Goal: Communication & Community: Connect with others

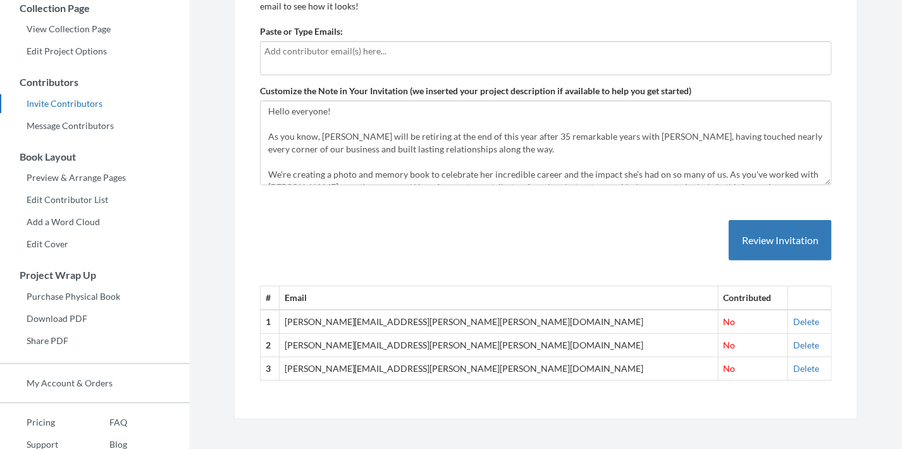
scroll to position [242, 0]
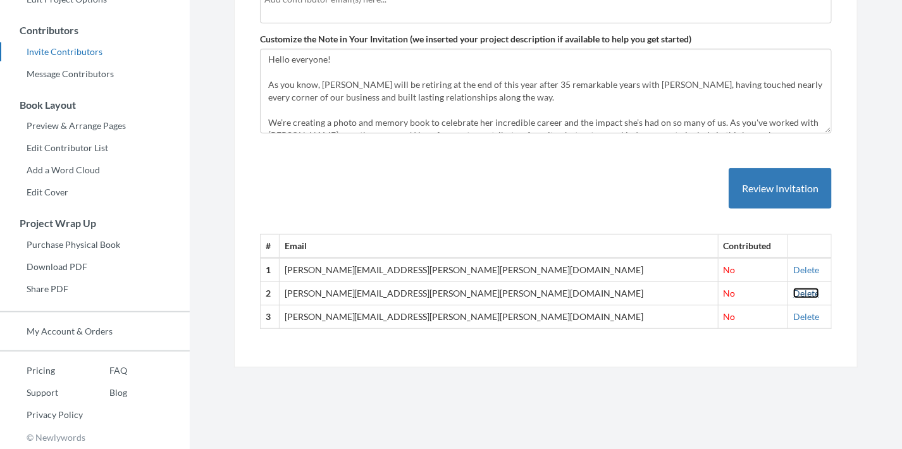
click at [793, 290] on link "Delete" at bounding box center [806, 293] width 26 height 11
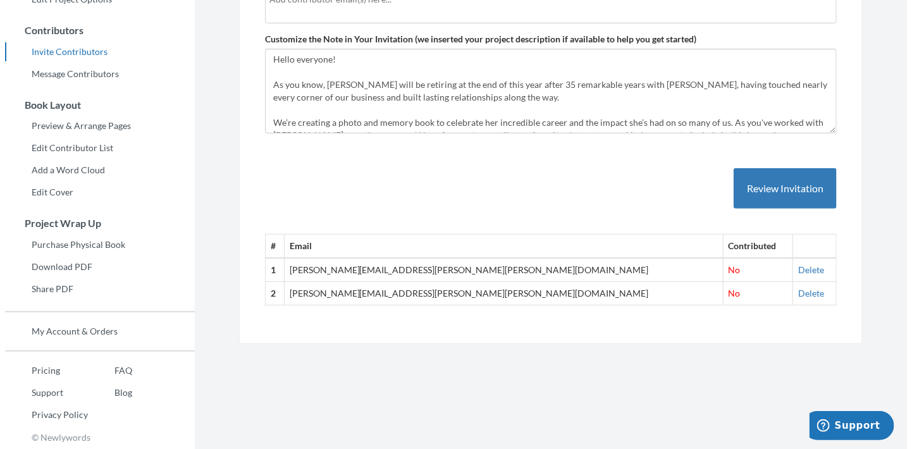
scroll to position [0, 0]
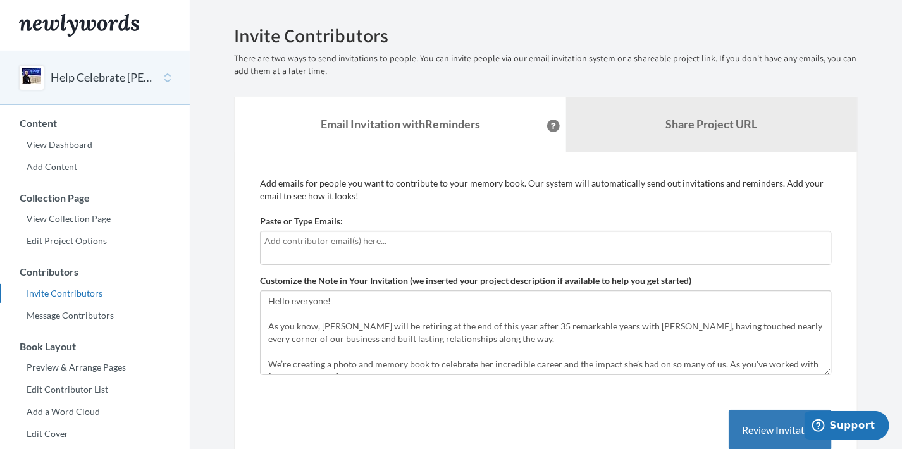
click at [462, 244] on input "text" at bounding box center [545, 241] width 563 height 14
type input "[PERSON_NAME]."
click at [466, 233] on div at bounding box center [546, 248] width 572 height 34
click at [464, 236] on input "text" at bounding box center [545, 241] width 563 height 14
type input "[PERSON_NAME][EMAIL_ADDRESS][PERSON_NAME][PERSON_NAME][DOMAIN_NAME]"
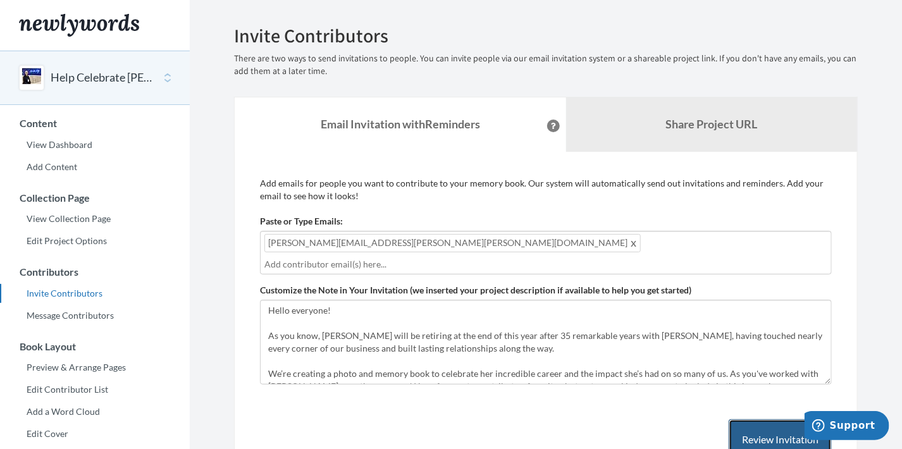
click at [755, 419] on button "Review Invitation" at bounding box center [780, 439] width 103 height 41
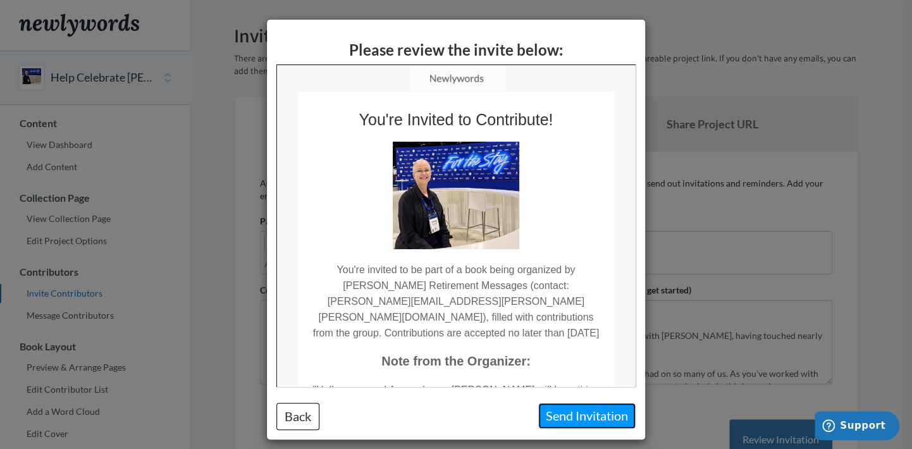
click at [605, 415] on button "Send Invitation" at bounding box center [586, 416] width 97 height 26
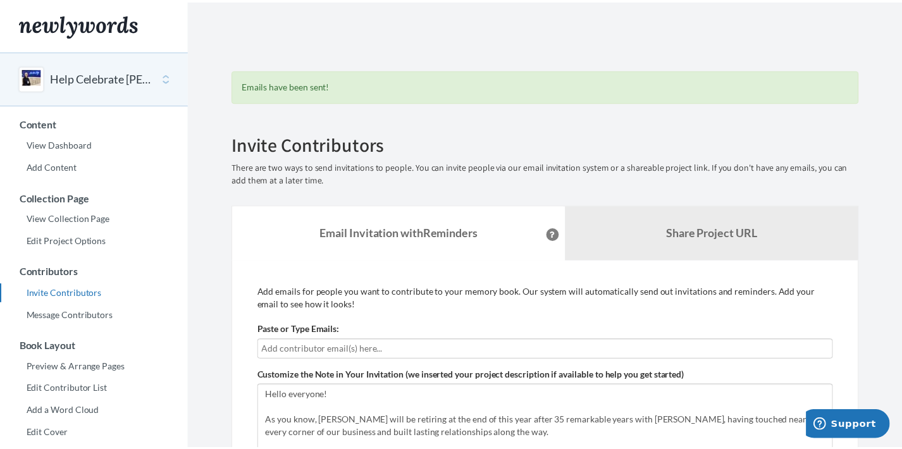
scroll to position [291, 0]
